Goal: Task Accomplishment & Management: Manage account settings

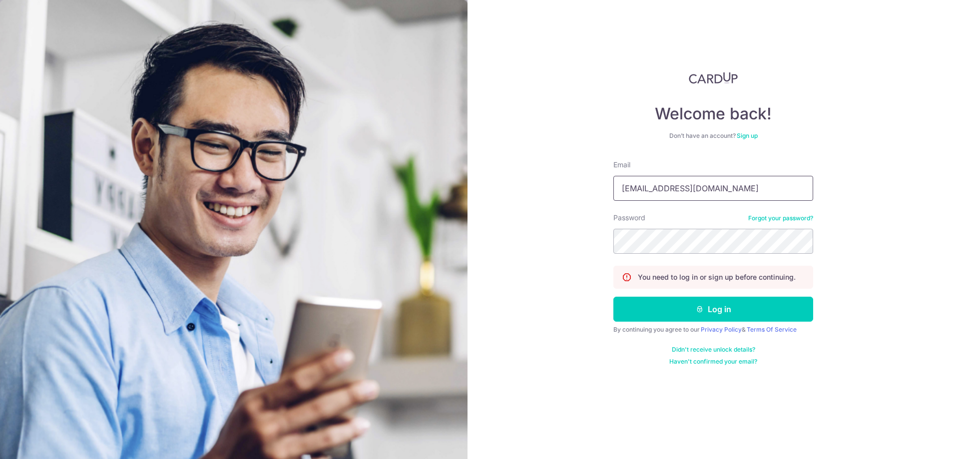
drag, startPoint x: 644, startPoint y: 191, endPoint x: 652, endPoint y: 190, distance: 8.1
click at [644, 191] on input "[EMAIL_ADDRESS][DOMAIN_NAME]" at bounding box center [714, 188] width 200 height 25
click at [577, 229] on div "Welcome back! Don’t have an account? Sign up Email [EMAIL_ADDRESS][DOMAIN_NAME]…" at bounding box center [714, 229] width 492 height 459
click at [685, 190] on input "[EMAIL_ADDRESS][DOMAIN_NAME]" at bounding box center [714, 188] width 200 height 25
type input "[EMAIL_ADDRESS][DOMAIN_NAME]"
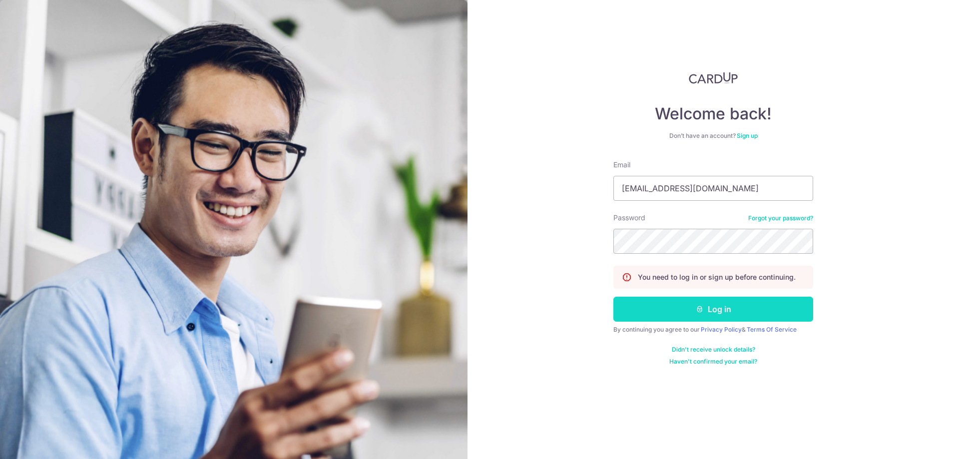
click at [684, 304] on button "Log in" at bounding box center [714, 309] width 200 height 25
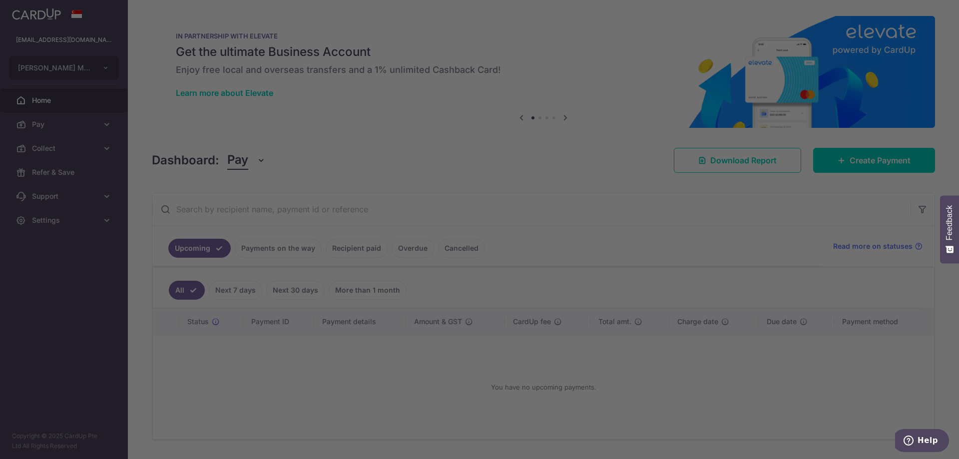
click at [282, 248] on body "acctwkgoh@gmail.com WK GOH MANAGEMENT CONSULTANCY (S) PTE. LTD. Add new company…" at bounding box center [479, 229] width 959 height 459
